Goal: Task Accomplishment & Management: Use online tool/utility

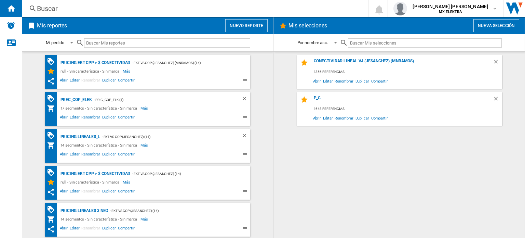
click at [245, 28] on button "Nuevo reporte" at bounding box center [246, 25] width 42 height 13
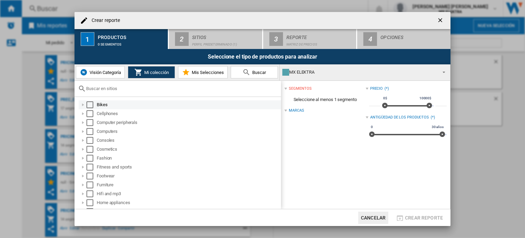
click at [90, 104] on div "Select" at bounding box center [89, 104] width 7 height 7
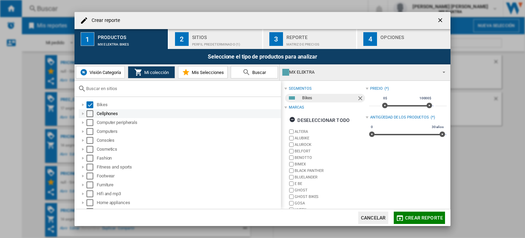
click at [89, 115] on div "Select" at bounding box center [89, 113] width 7 height 7
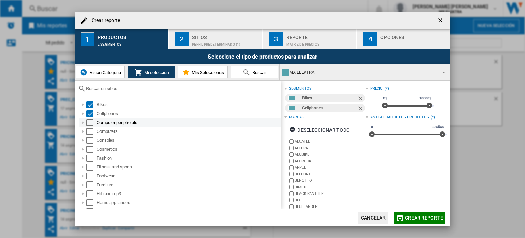
click at [89, 125] on div "Computer peripherals" at bounding box center [180, 122] width 202 height 9
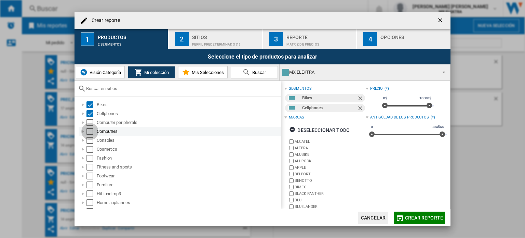
click at [89, 133] on div "Select" at bounding box center [89, 131] width 7 height 7
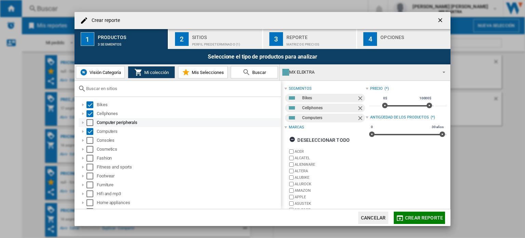
click at [90, 122] on div "Select" at bounding box center [89, 122] width 7 height 7
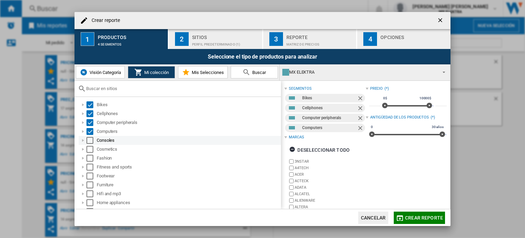
click at [92, 140] on div "Select" at bounding box center [89, 140] width 7 height 7
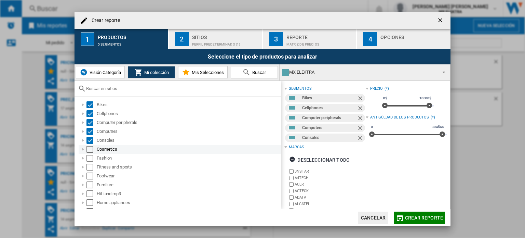
click at [90, 149] on div "Select" at bounding box center [89, 149] width 7 height 7
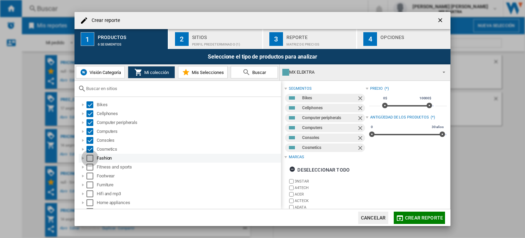
click at [90, 155] on div "Select" at bounding box center [89, 158] width 7 height 7
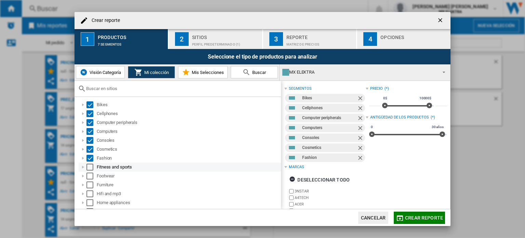
click at [89, 166] on div "Select" at bounding box center [89, 166] width 7 height 7
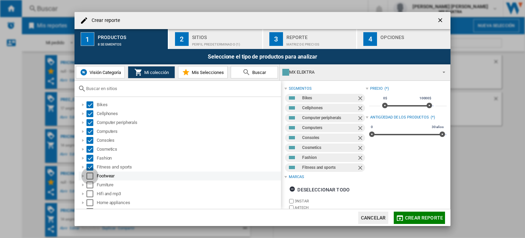
click at [89, 176] on div "Select" at bounding box center [89, 175] width 7 height 7
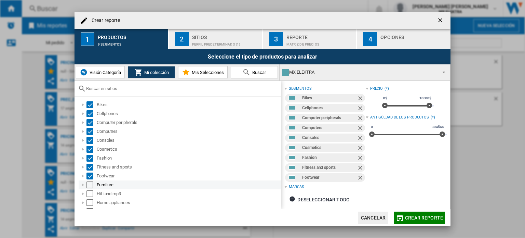
click at [90, 184] on div "Select" at bounding box center [89, 184] width 7 height 7
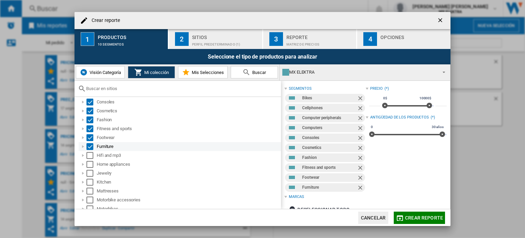
scroll to position [38, 0]
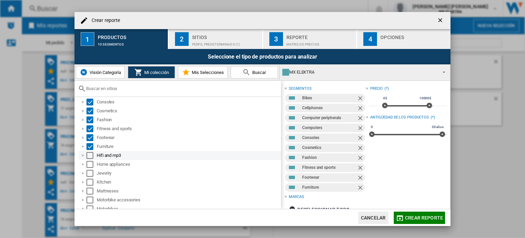
click at [90, 157] on div "Select" at bounding box center [89, 155] width 7 height 7
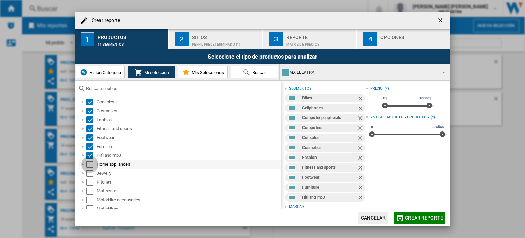
click at [90, 162] on div "Select" at bounding box center [89, 164] width 7 height 7
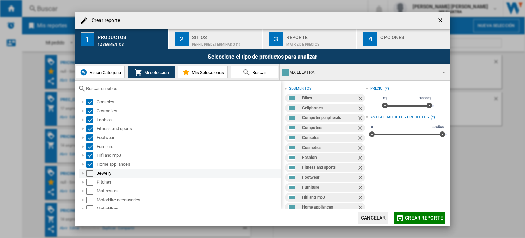
click at [91, 171] on div "Select" at bounding box center [89, 173] width 7 height 7
click at [91, 181] on div "Select" at bounding box center [89, 181] width 7 height 7
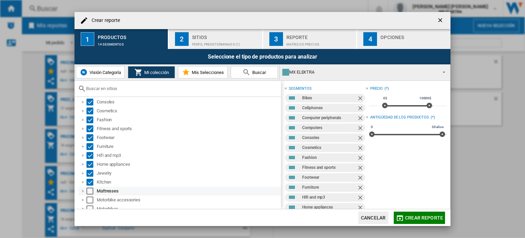
click at [90, 188] on div "Select" at bounding box center [89, 190] width 7 height 7
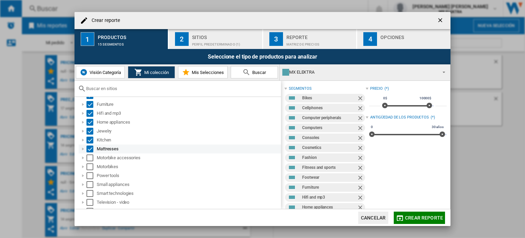
scroll to position [81, 0]
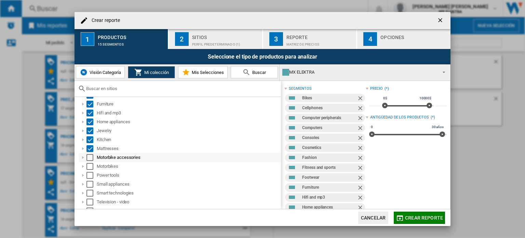
click at [89, 155] on div "Select" at bounding box center [89, 157] width 7 height 7
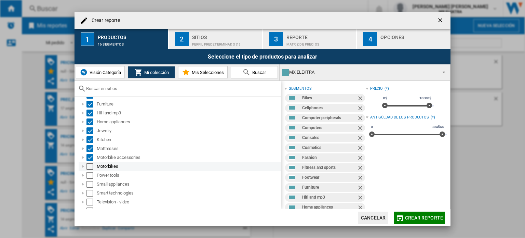
click at [90, 164] on div "Select" at bounding box center [89, 166] width 7 height 7
click at [90, 172] on div "Select" at bounding box center [89, 175] width 7 height 7
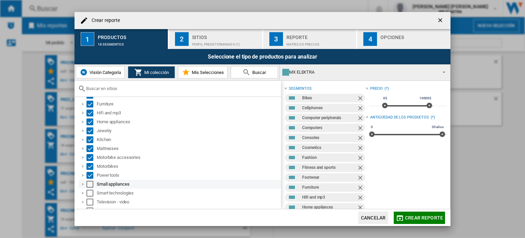
click at [90, 184] on div "Select" at bounding box center [89, 184] width 7 height 7
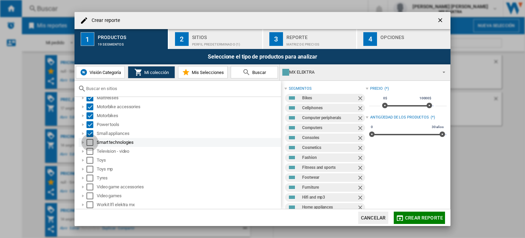
click at [90, 141] on div "Select" at bounding box center [89, 142] width 7 height 7
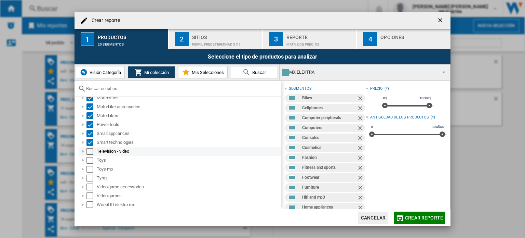
click at [91, 148] on div "Select" at bounding box center [89, 151] width 7 height 7
click at [91, 158] on div "Select" at bounding box center [89, 160] width 7 height 7
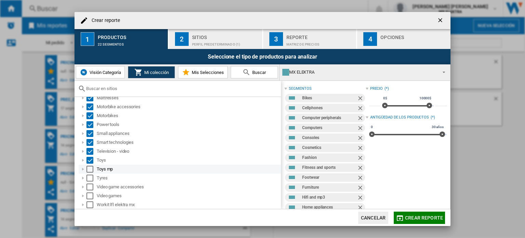
click at [91, 168] on div "Select" at bounding box center [89, 168] width 7 height 7
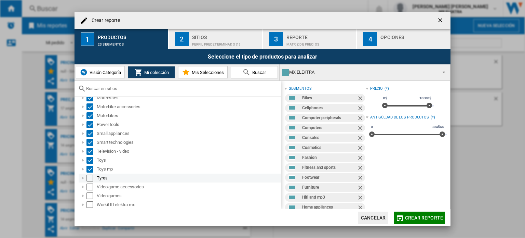
click at [91, 177] on div "Select" at bounding box center [89, 177] width 7 height 7
click at [90, 186] on div "Select" at bounding box center [89, 186] width 7 height 7
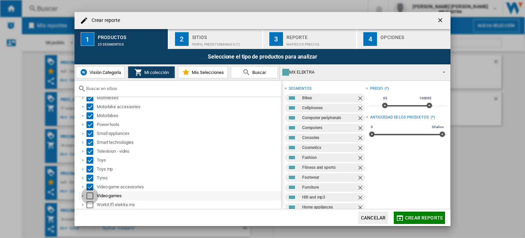
click at [90, 192] on div "Select" at bounding box center [89, 195] width 7 height 7
click at [90, 203] on div "Select" at bounding box center [89, 204] width 7 height 7
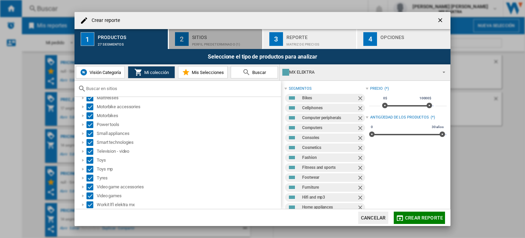
click at [212, 41] on div "Perfil predeterminado (1)" at bounding box center [225, 42] width 67 height 7
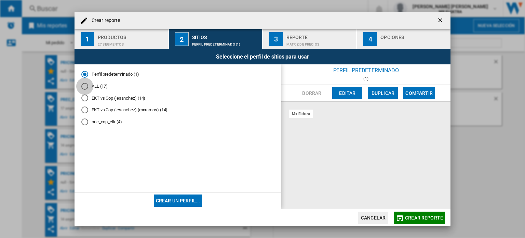
click at [82, 86] on div "ALL (17)" at bounding box center [84, 86] width 7 height 7
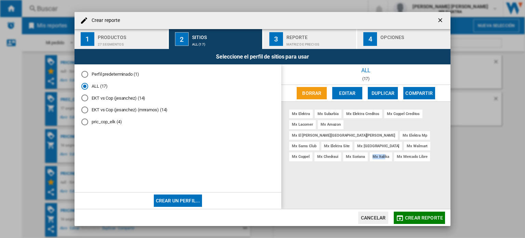
drag, startPoint x: 358, startPoint y: 146, endPoint x: 340, endPoint y: 156, distance: 20.1
click at [340, 156] on div "mx elektra mx suburbia mx elektra creditos mx coppel creditos mx lacomer mx ama…" at bounding box center [365, 155] width 169 height 107
click at [355, 160] on div "mx elektra mx suburbia mx elektra creditos mx coppel creditos mx lacomer mx ama…" at bounding box center [365, 155] width 169 height 107
click at [351, 92] on button "Editar" at bounding box center [347, 93] width 30 height 12
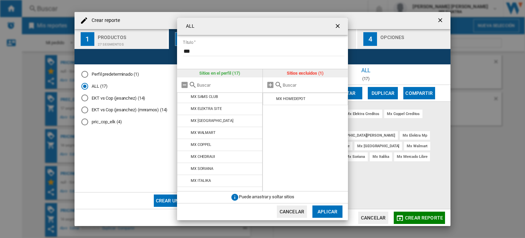
scroll to position [105, 0]
click at [184, 177] on md-icon at bounding box center [185, 181] width 8 height 8
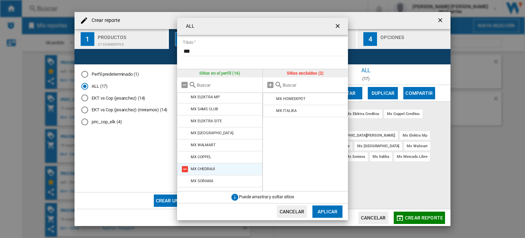
scroll to position [71, 0]
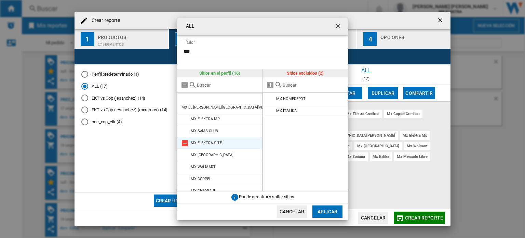
click at [185, 139] on md-icon at bounding box center [185, 143] width 8 height 8
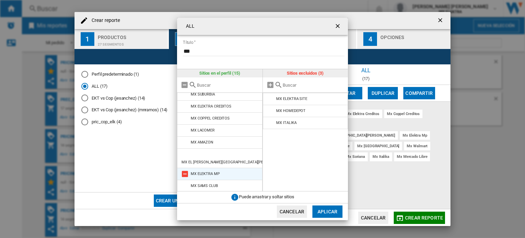
scroll to position [16, 0]
click at [183, 170] on md-icon at bounding box center [185, 174] width 8 height 8
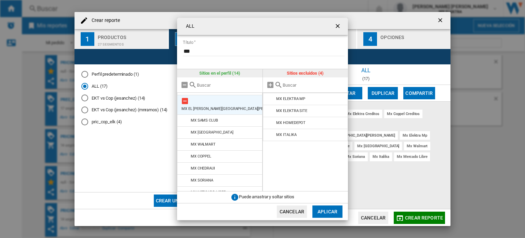
scroll to position [69, 0]
click at [327, 206] on button "Aplicar" at bounding box center [327, 211] width 30 height 12
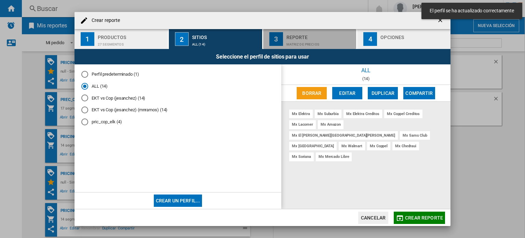
click at [297, 43] on div "Matriz de precios" at bounding box center [319, 42] width 67 height 7
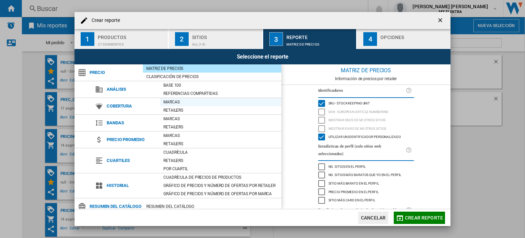
click at [277, 104] on div "Marcas" at bounding box center [220, 101] width 121 height 7
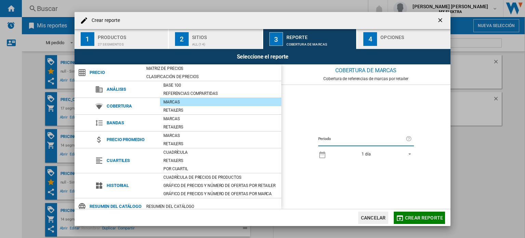
scroll to position [48, 0]
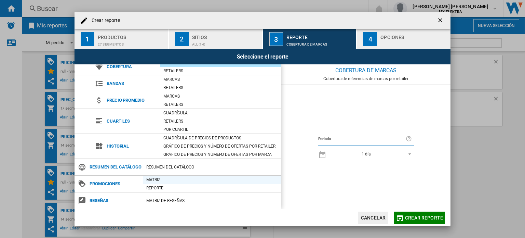
click at [152, 180] on div "Matriz" at bounding box center [212, 179] width 138 height 7
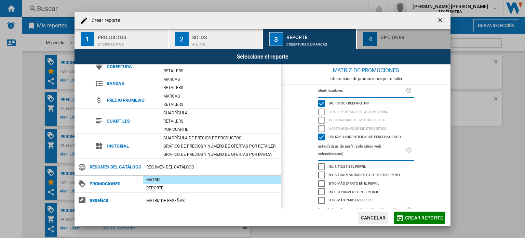
click at [388, 40] on div "button" at bounding box center [413, 42] width 67 height 7
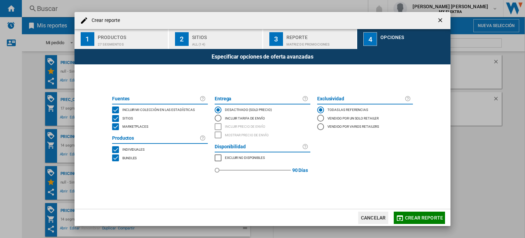
click at [116, 126] on div "MARKETPLACES" at bounding box center [115, 126] width 7 height 7
click at [116, 158] on div "BUNDLES" at bounding box center [115, 157] width 7 height 7
click at [414, 216] on span "Crear reporte" at bounding box center [424, 217] width 38 height 5
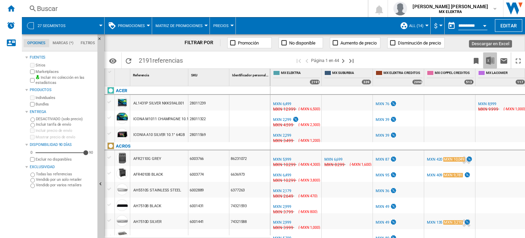
click at [490, 64] on img "Descargar en Excel" at bounding box center [490, 60] width 8 height 8
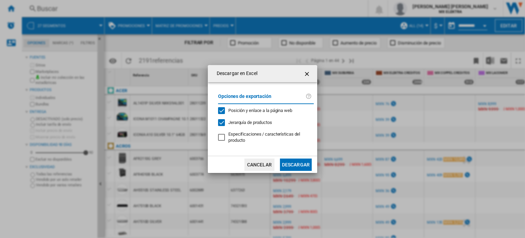
click at [298, 165] on button "Descargar" at bounding box center [296, 164] width 32 height 12
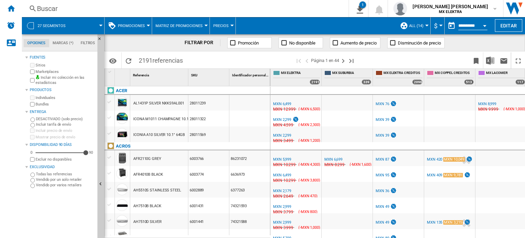
scroll to position [186, 0]
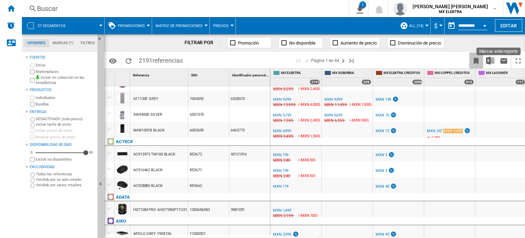
click at [475, 61] on ng-md-icon "Marcar este reporte" at bounding box center [476, 61] width 8 height 8
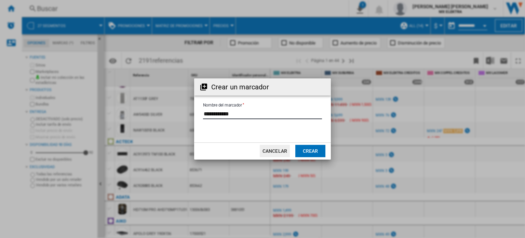
click at [241, 113] on input "Nombre del marcador" at bounding box center [262, 114] width 119 height 10
type input "*"
type input "*********"
click at [306, 148] on button "Crear" at bounding box center [310, 151] width 30 height 12
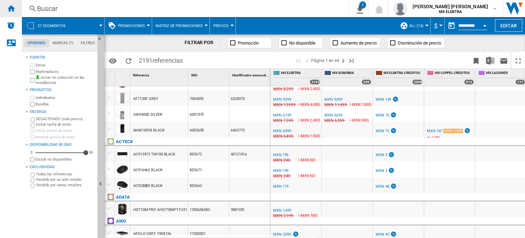
click at [7, 9] on ng-md-icon "Inicio" at bounding box center [11, 8] width 8 height 8
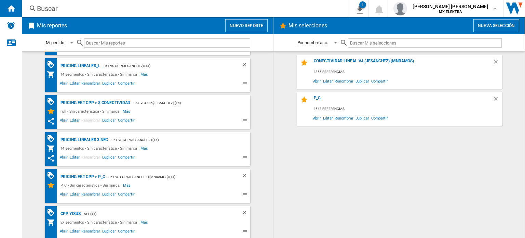
scroll to position [72, 0]
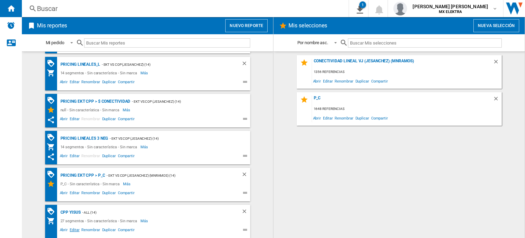
click at [72, 228] on span "Editar" at bounding box center [75, 230] width 12 height 8
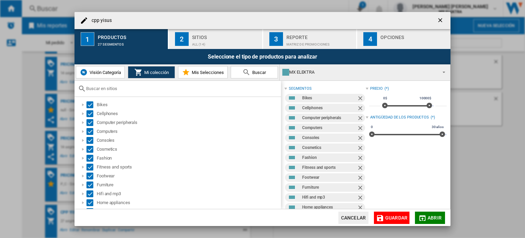
click at [441, 21] on ng-md-icon "getI18NText('BUTTONS.CLOSE_DIALOG')" at bounding box center [441, 21] width 8 height 8
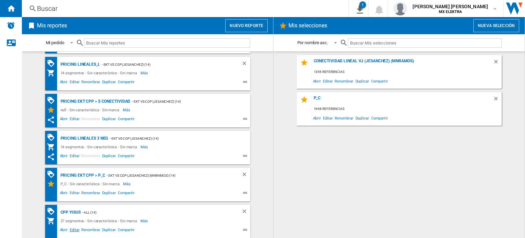
click at [72, 230] on span "Editar" at bounding box center [75, 230] width 12 height 8
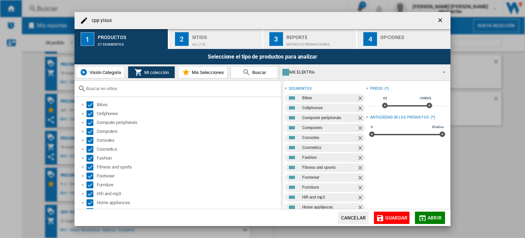
click at [207, 78] on button "Mis Selecciones" at bounding box center [203, 72] width 50 height 12
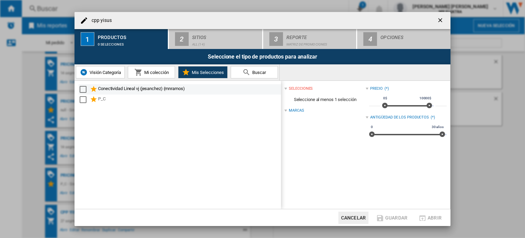
click at [82, 90] on div "Select" at bounding box center [83, 89] width 7 height 7
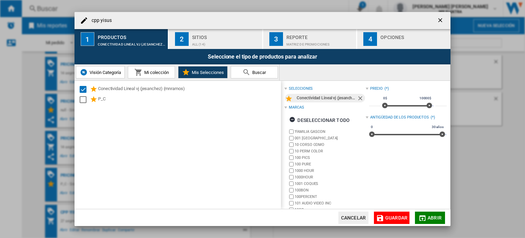
click at [392, 216] on span "Guardar" at bounding box center [396, 217] width 22 height 5
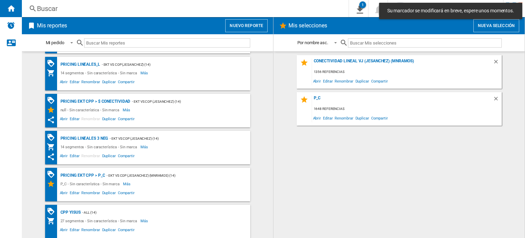
scroll to position [0, 0]
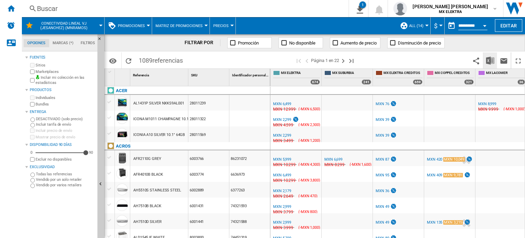
click at [488, 59] on img "Descargar en Excel" at bounding box center [490, 60] width 8 height 8
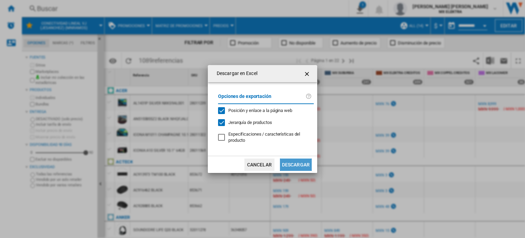
click at [292, 162] on button "Descargar" at bounding box center [296, 164] width 32 height 12
